Goal: Task Accomplishment & Management: Use online tool/utility

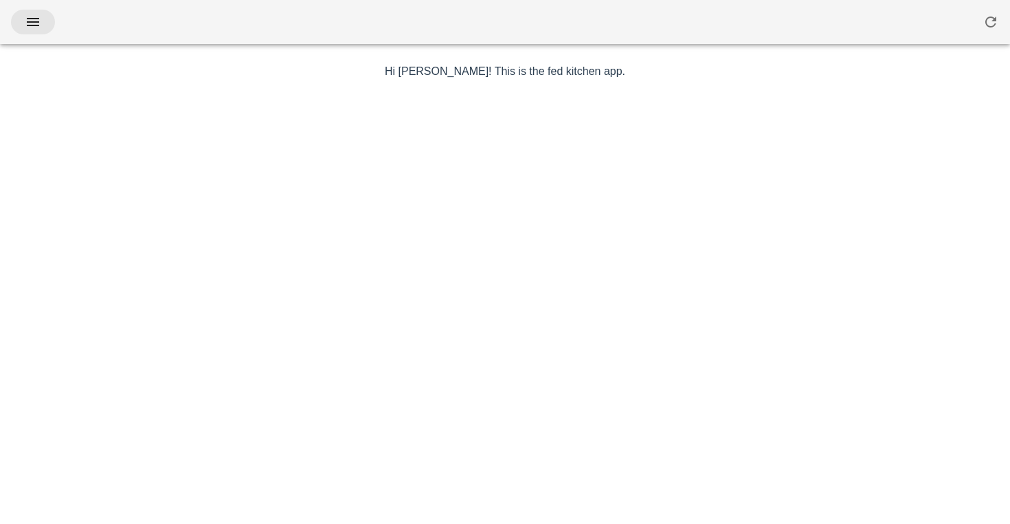
click at [37, 19] on icon "button" at bounding box center [33, 22] width 16 height 16
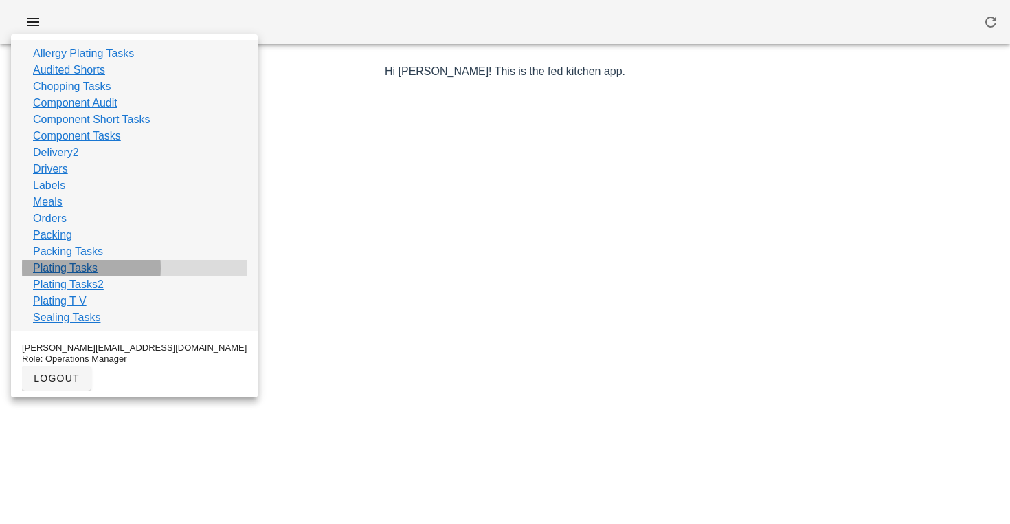
click at [67, 267] on link "Plating Tasks" at bounding box center [65, 268] width 65 height 16
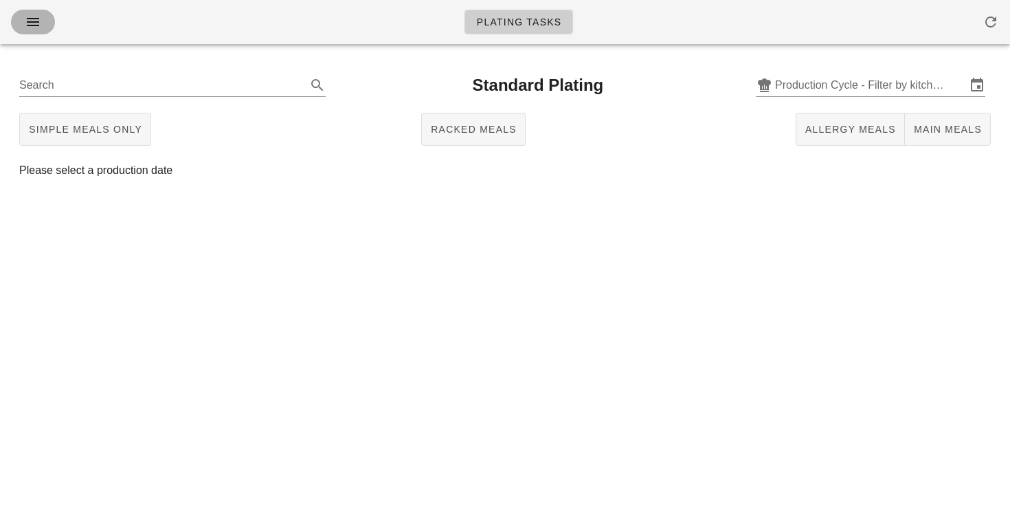
click at [35, 28] on icon "button" at bounding box center [33, 22] width 16 height 16
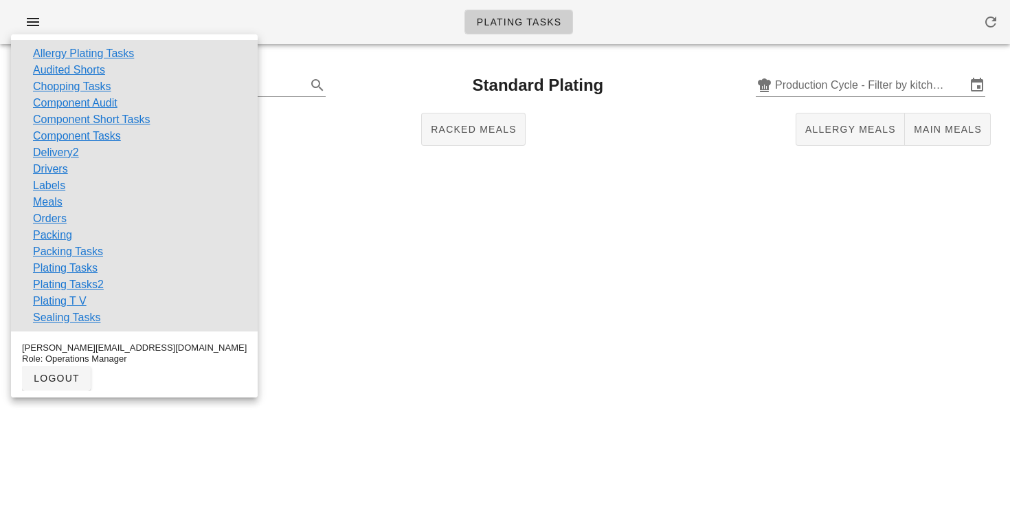
click at [450, 256] on div "Plating Tasks Search Standard Plating Production Cycle - Filter by kitchen prod…" at bounding box center [505, 262] width 1010 height 524
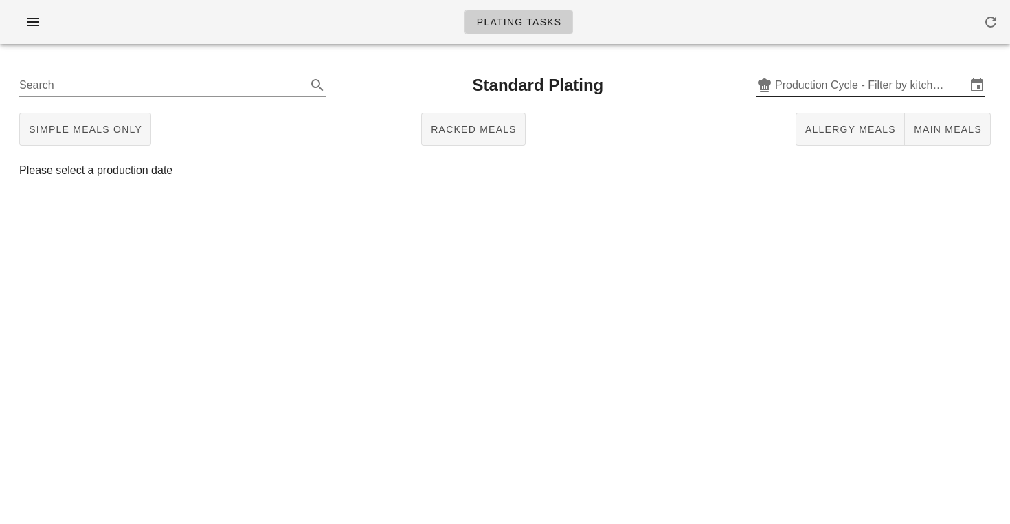
click at [825, 89] on input "Production Cycle - Filter by kitchen production schedules" at bounding box center [870, 85] width 191 height 22
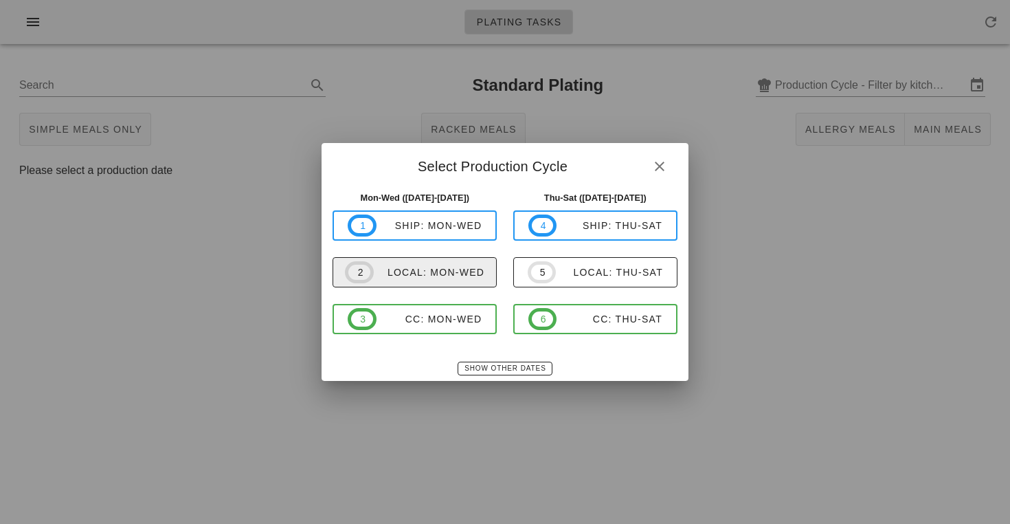
click at [468, 264] on span "2 local: Mon-Wed" at bounding box center [414, 272] width 139 height 22
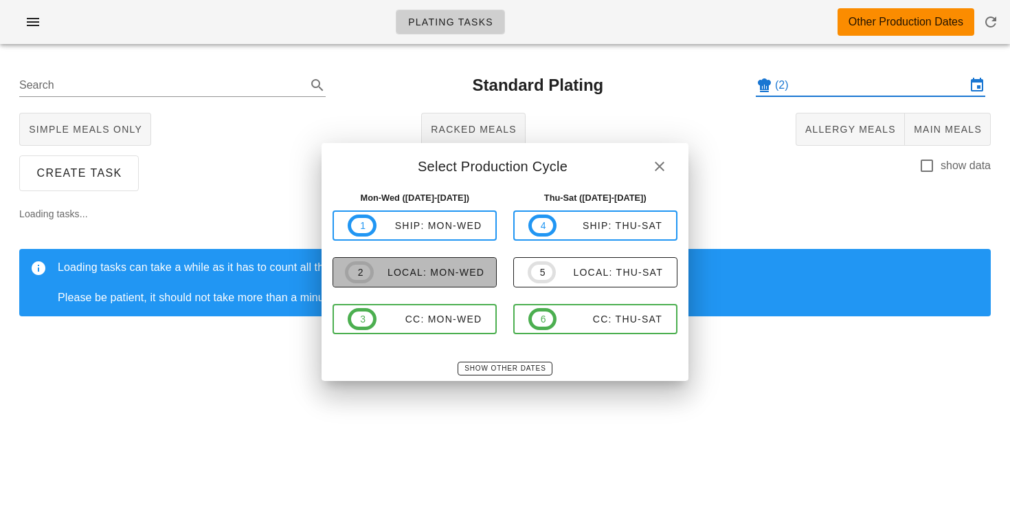
type input "local: Mon-Wed ([DATE]-[DATE])"
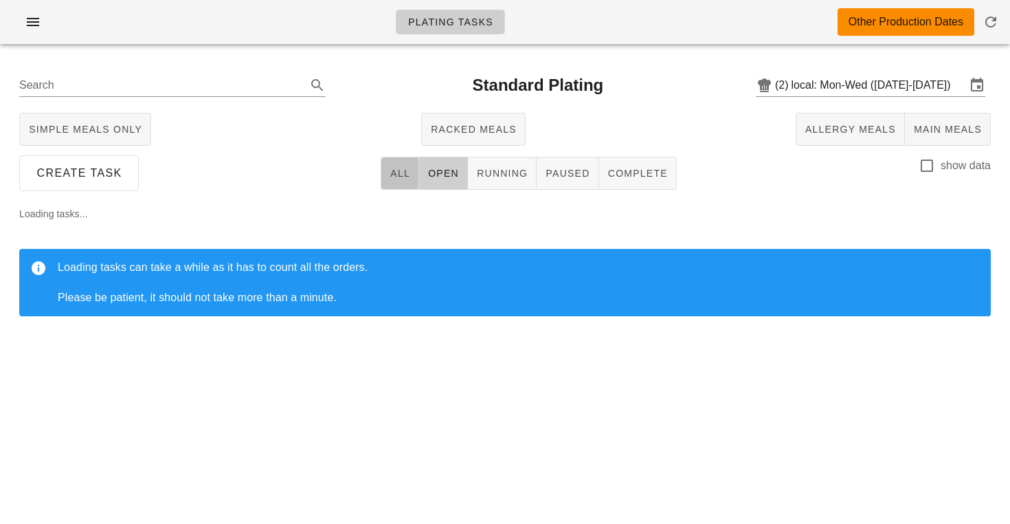
click at [401, 176] on span "All" at bounding box center [400, 173] width 21 height 11
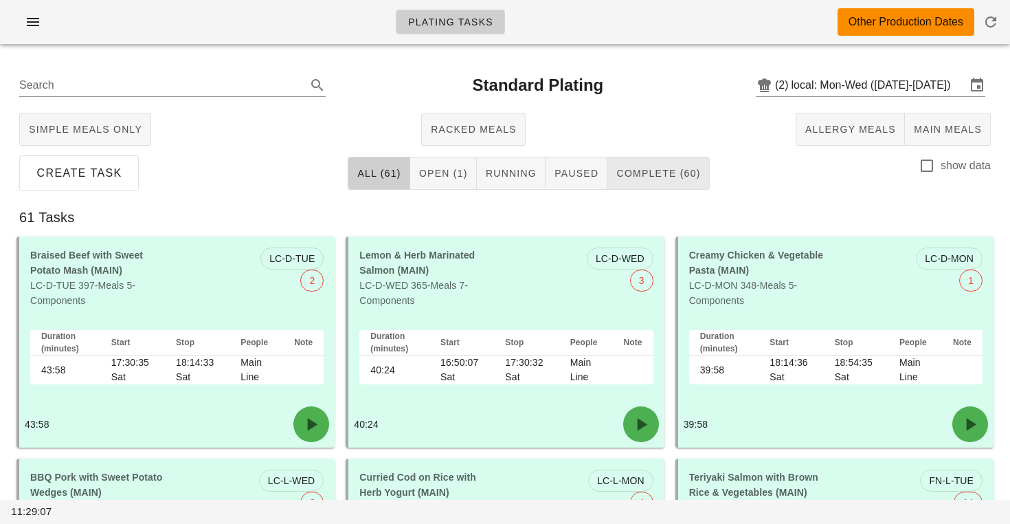
click at [651, 179] on span "Complete (60)" at bounding box center [658, 173] width 85 height 11
click at [924, 171] on div at bounding box center [926, 165] width 23 height 23
checkbox input "true"
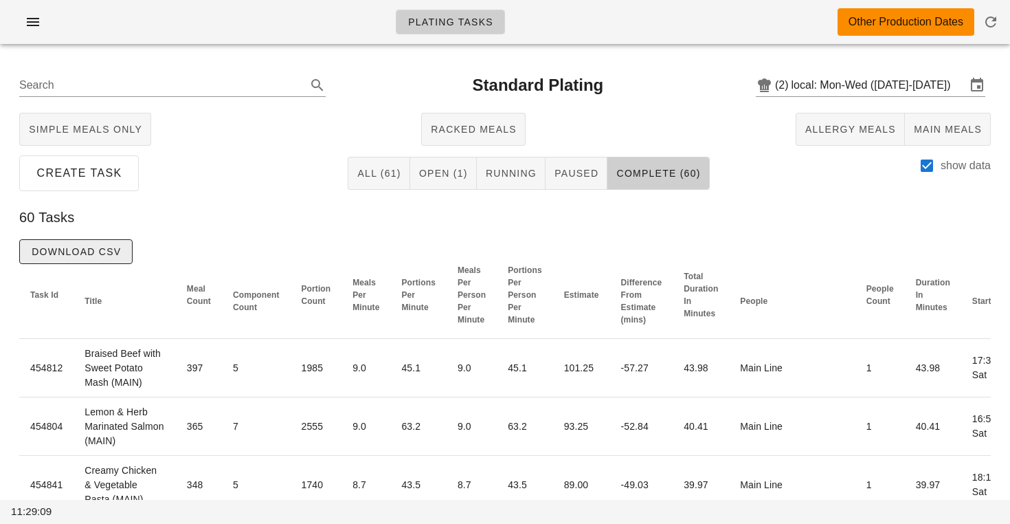
click at [118, 244] on button "Download CSV" at bounding box center [75, 251] width 113 height 25
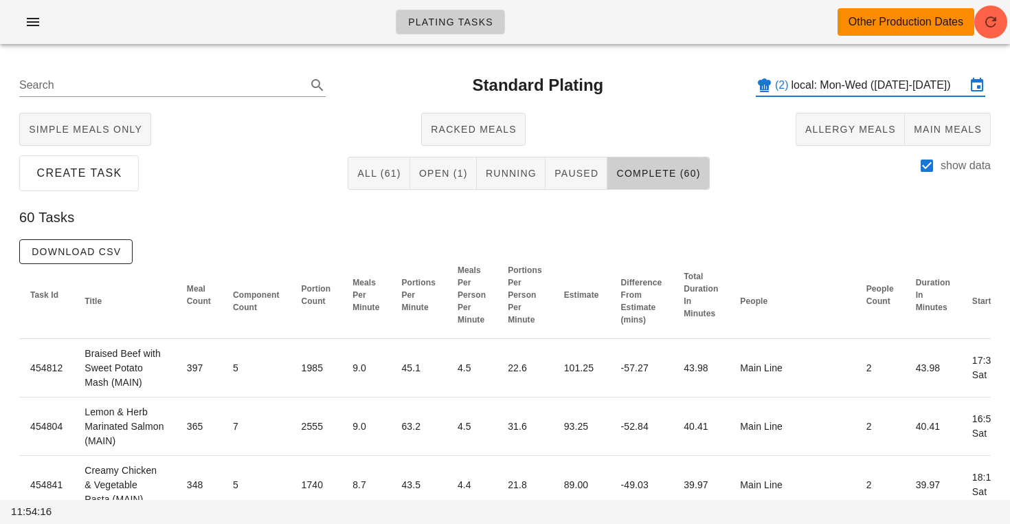
click at [837, 83] on input "local: Mon-Wed ([DATE]-[DATE])" at bounding box center [879, 85] width 175 height 22
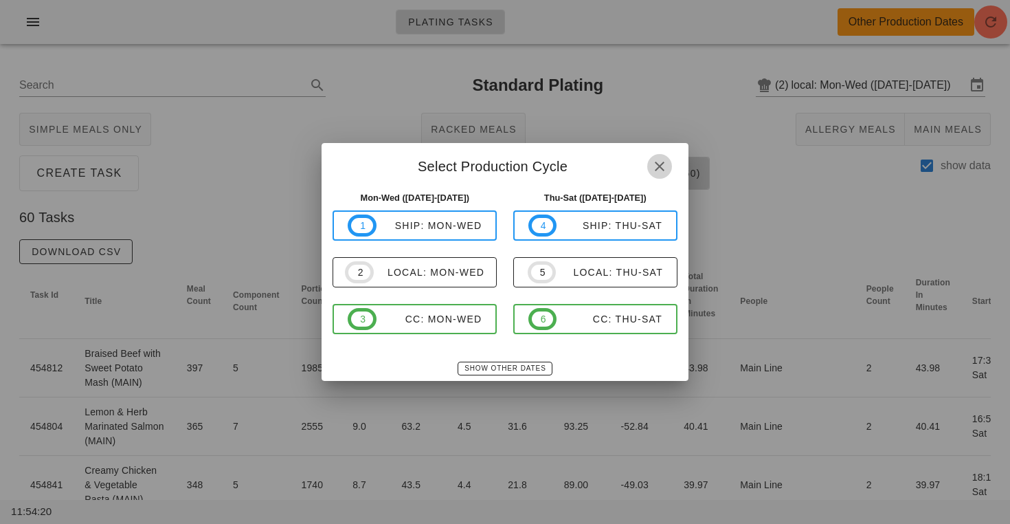
click at [663, 175] on button "button" at bounding box center [659, 166] width 25 height 25
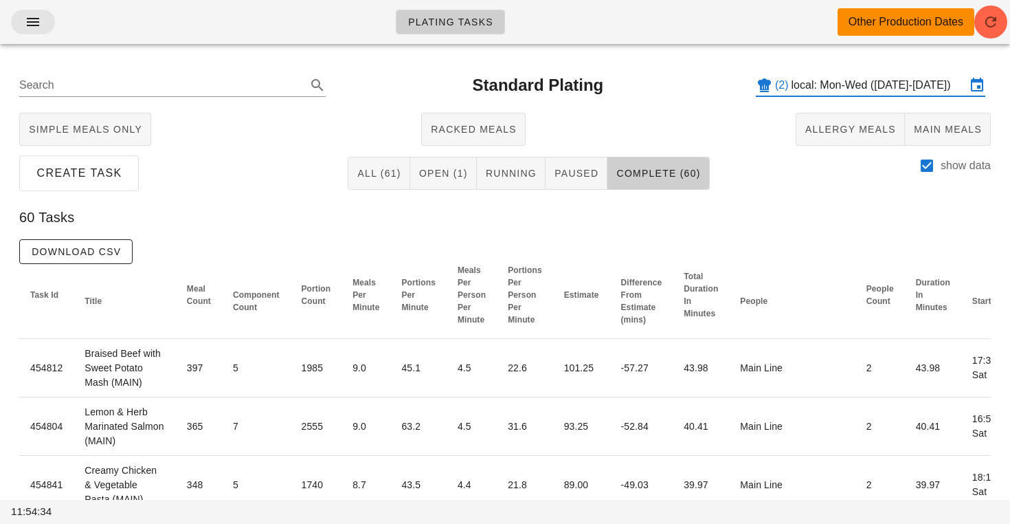
click at [19, 12] on button "button" at bounding box center [33, 22] width 44 height 25
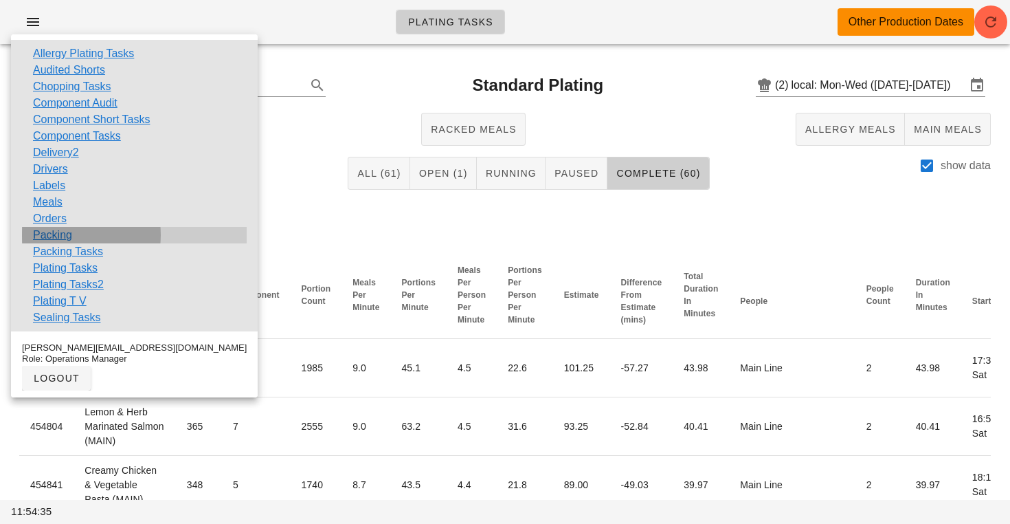
click at [54, 233] on link "Packing" at bounding box center [52, 235] width 39 height 16
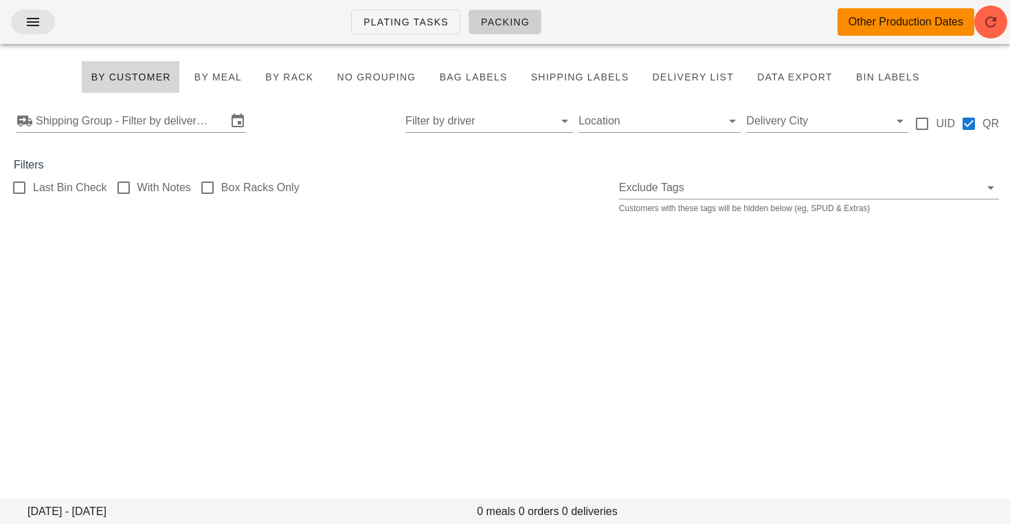
click at [33, 26] on icon "button" at bounding box center [33, 22] width 16 height 16
